Goal: Subscribe to service/newsletter

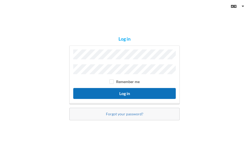
click at [113, 90] on button "Log in" at bounding box center [124, 93] width 102 height 11
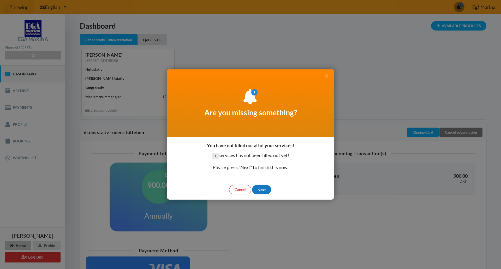
click at [248, 157] on div "Next" at bounding box center [261, 189] width 19 height 9
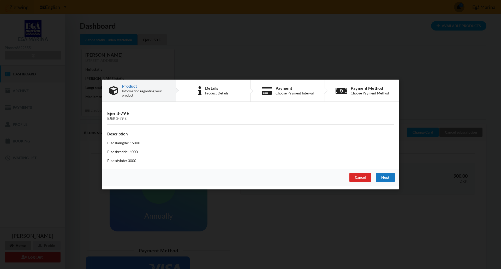
click at [248, 157] on div "Next" at bounding box center [385, 177] width 19 height 9
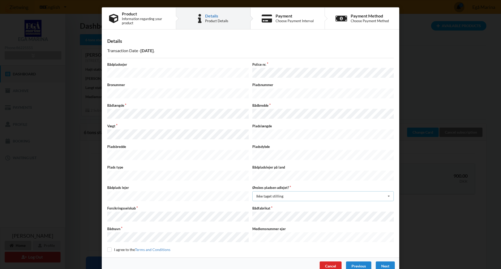
click at [248, 157] on div "Ikke taget stilling Ja Nej Ikke taget stilling" at bounding box center [323, 196] width 142 height 10
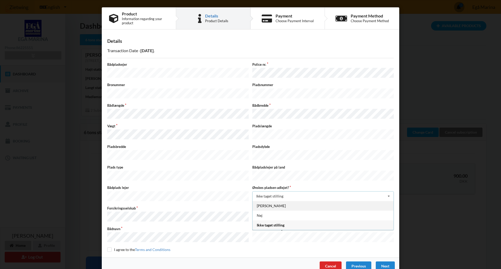
click at [248, 157] on div "[PERSON_NAME]" at bounding box center [323, 206] width 141 height 10
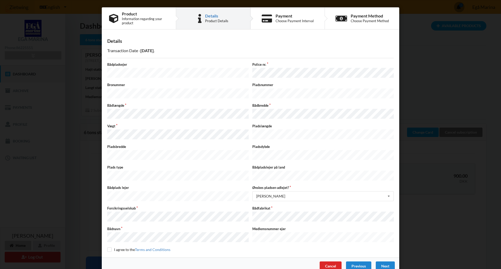
click at [248, 157] on div "Next" at bounding box center [385, 266] width 19 height 9
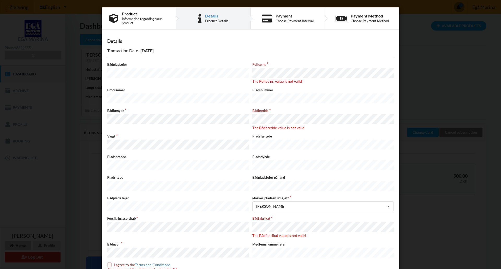
click at [107, 157] on input "checkbox" at bounding box center [109, 265] width 4 height 4
checkbox input "true"
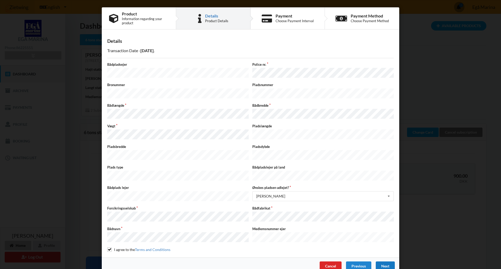
click at [248, 157] on div "Next" at bounding box center [385, 266] width 19 height 9
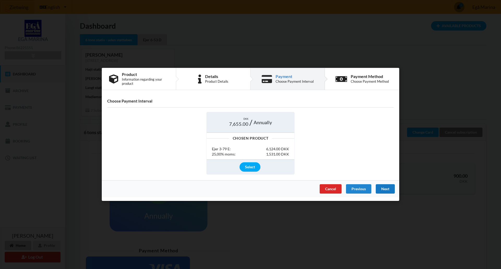
click at [248, 157] on div "Next" at bounding box center [385, 189] width 19 height 9
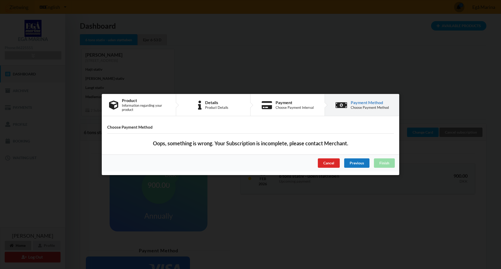
click at [248, 157] on div "Previous" at bounding box center [356, 162] width 25 height 9
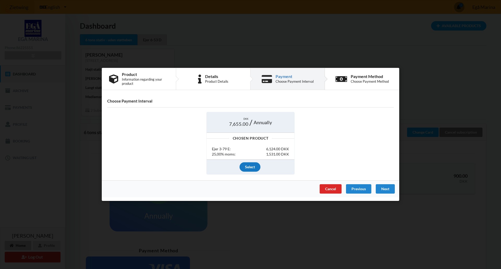
click at [248, 157] on div "Select" at bounding box center [250, 166] width 21 height 9
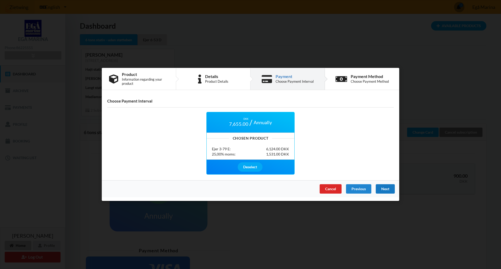
click at [248, 157] on div "Next" at bounding box center [385, 189] width 19 height 9
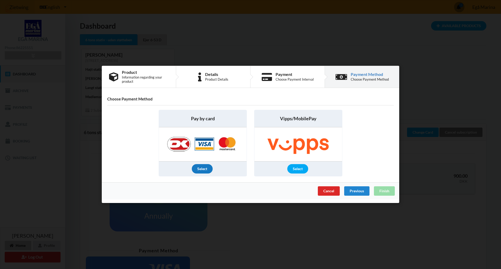
click at [207, 157] on div "Select" at bounding box center [202, 168] width 21 height 9
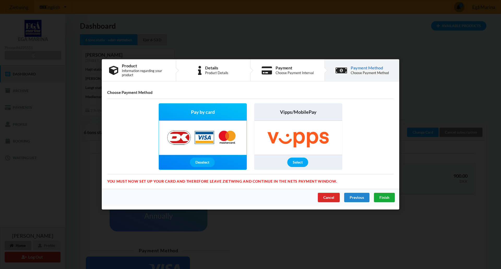
click at [248, 157] on span "Finish" at bounding box center [385, 198] width 10 height 4
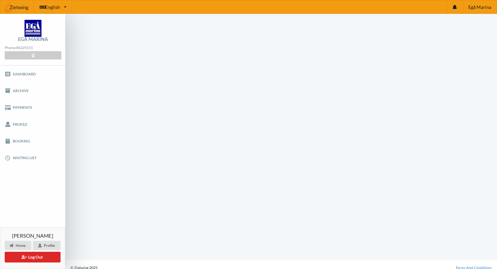
scroll to position [0, 0]
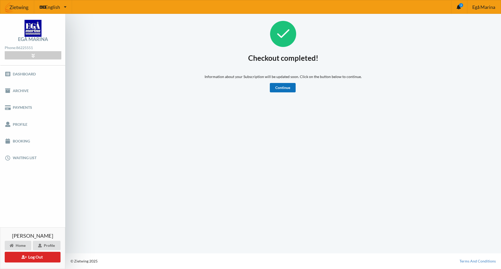
click at [248, 90] on link "Continue" at bounding box center [283, 87] width 26 height 9
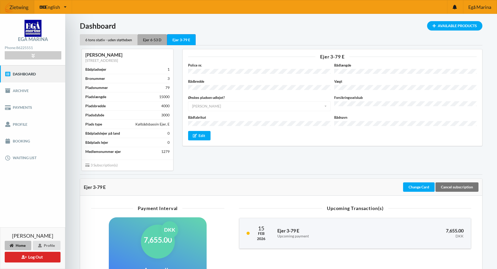
click at [155, 38] on div "Ejer 6-53 D" at bounding box center [153, 39] width 30 height 11
click at [118, 38] on div "6 tons stativ - uden støtteben" at bounding box center [109, 39] width 58 height 11
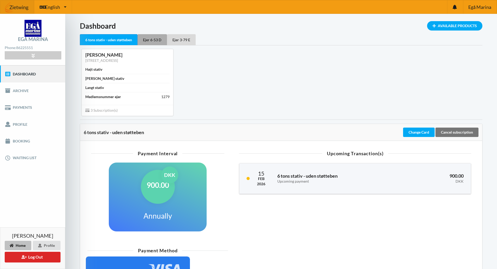
click at [151, 38] on div "Ejer 6-53 D" at bounding box center [153, 39] width 30 height 11
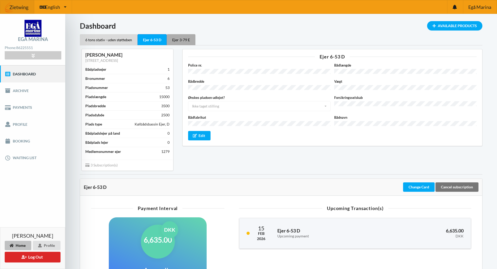
click at [188, 39] on div "Ejer 3-79 E" at bounding box center [181, 39] width 29 height 11
click at [27, 144] on link "Booking" at bounding box center [32, 141] width 65 height 17
